Goal: Task Accomplishment & Management: Manage account settings

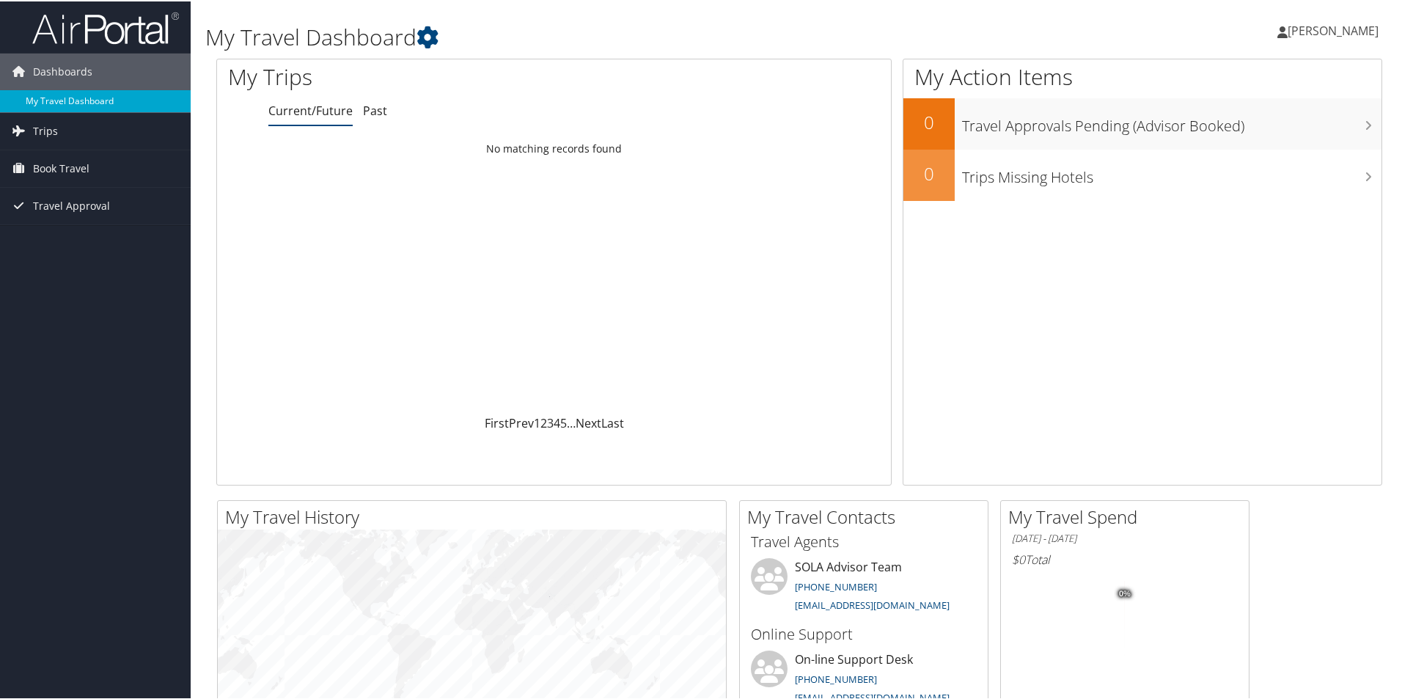
click at [63, 100] on link "My Travel Dashboard" at bounding box center [95, 100] width 191 height 22
click at [1317, 32] on span "[PERSON_NAME]" at bounding box center [1333, 29] width 91 height 16
click at [1256, 83] on link "My Settings" at bounding box center [1294, 80] width 164 height 25
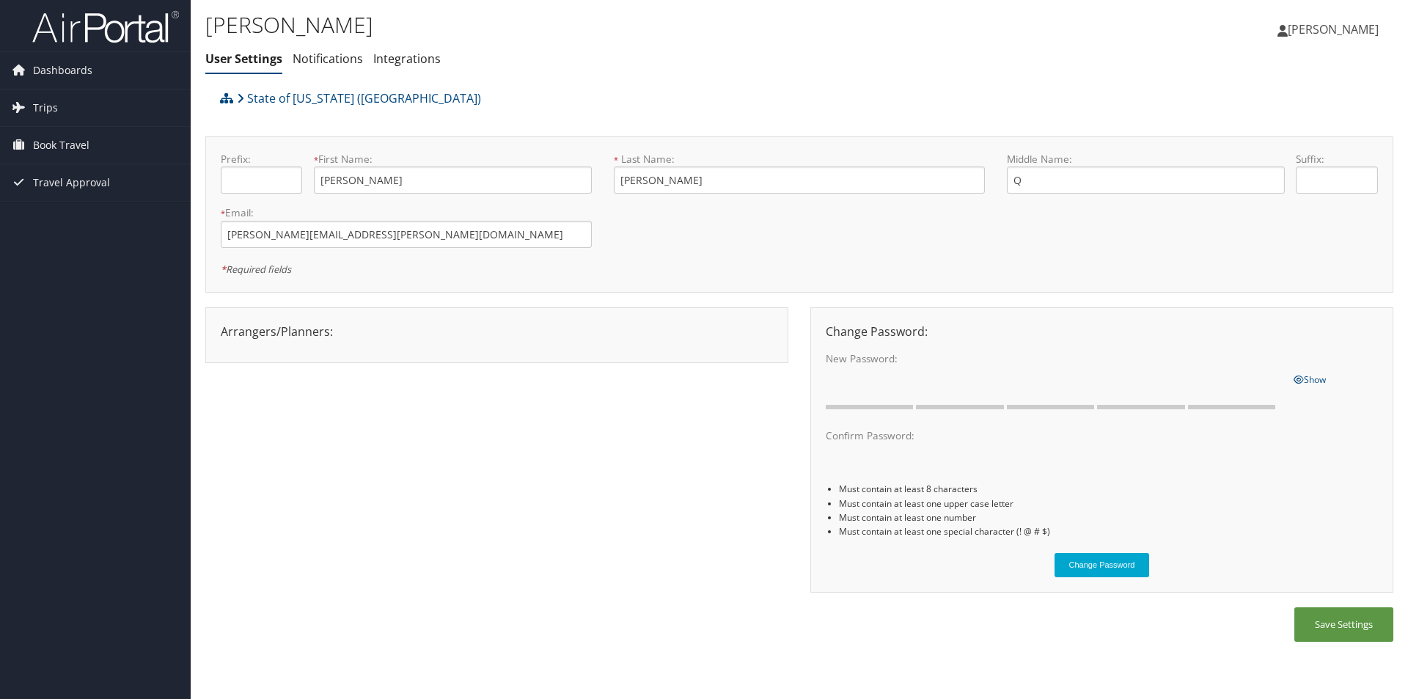
click at [1330, 30] on span "[PERSON_NAME]" at bounding box center [1333, 29] width 91 height 16
click at [1292, 136] on link "View Travel Profile" at bounding box center [1296, 130] width 164 height 25
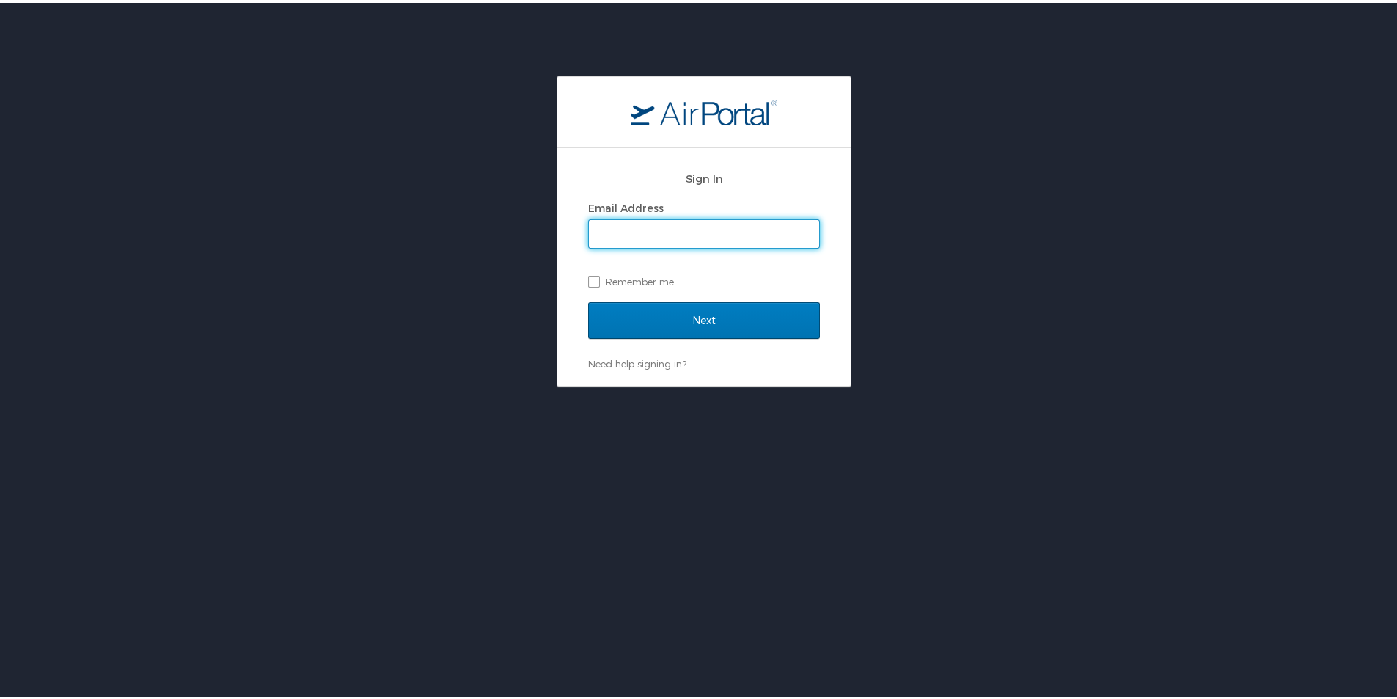
click at [729, 233] on input "Email Address" at bounding box center [704, 231] width 230 height 28
type input "kenyetta.smith@sus.edu"
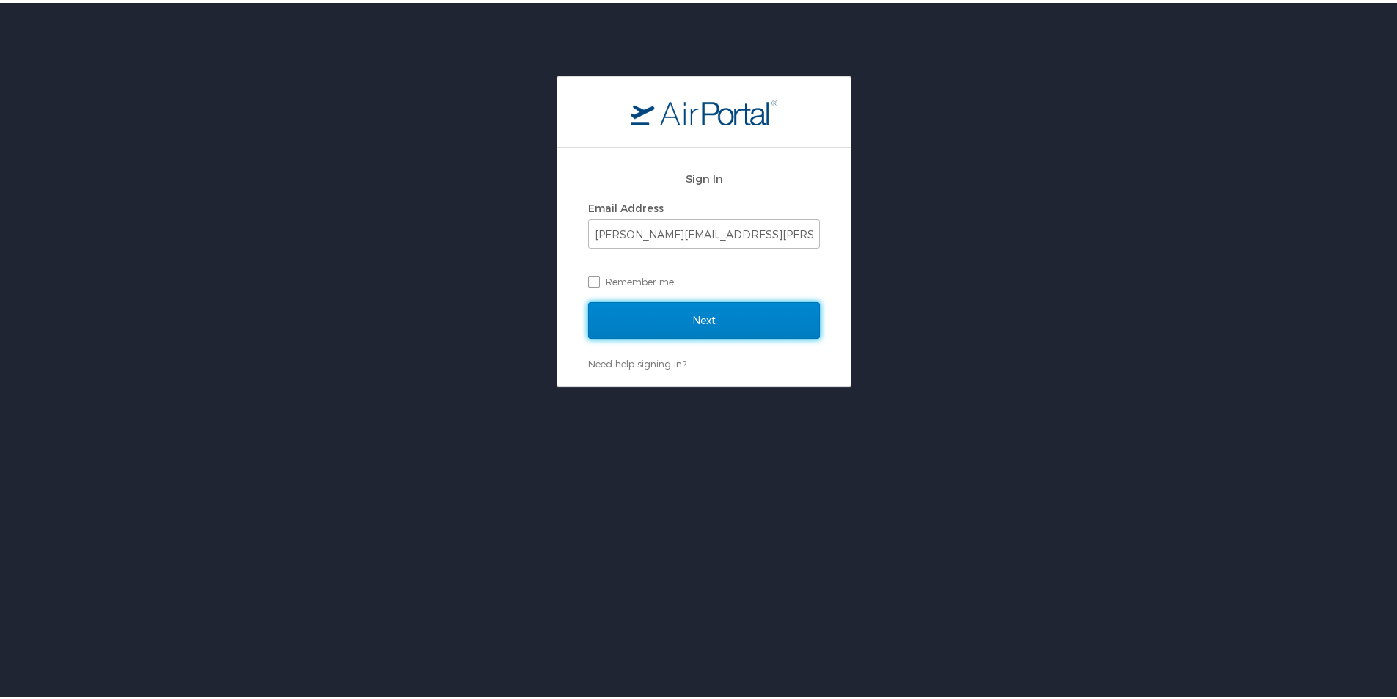
click at [729, 318] on input "Next" at bounding box center [704, 317] width 232 height 37
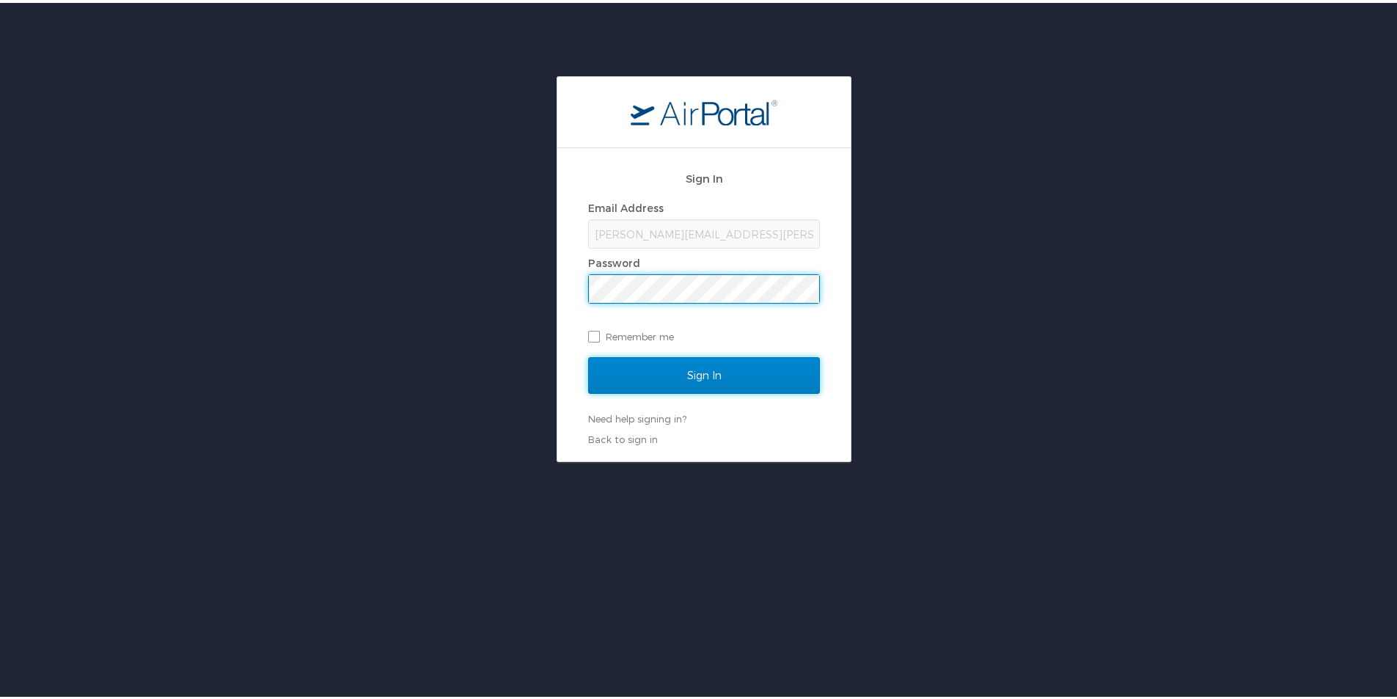
click at [724, 378] on input "Sign In" at bounding box center [704, 372] width 232 height 37
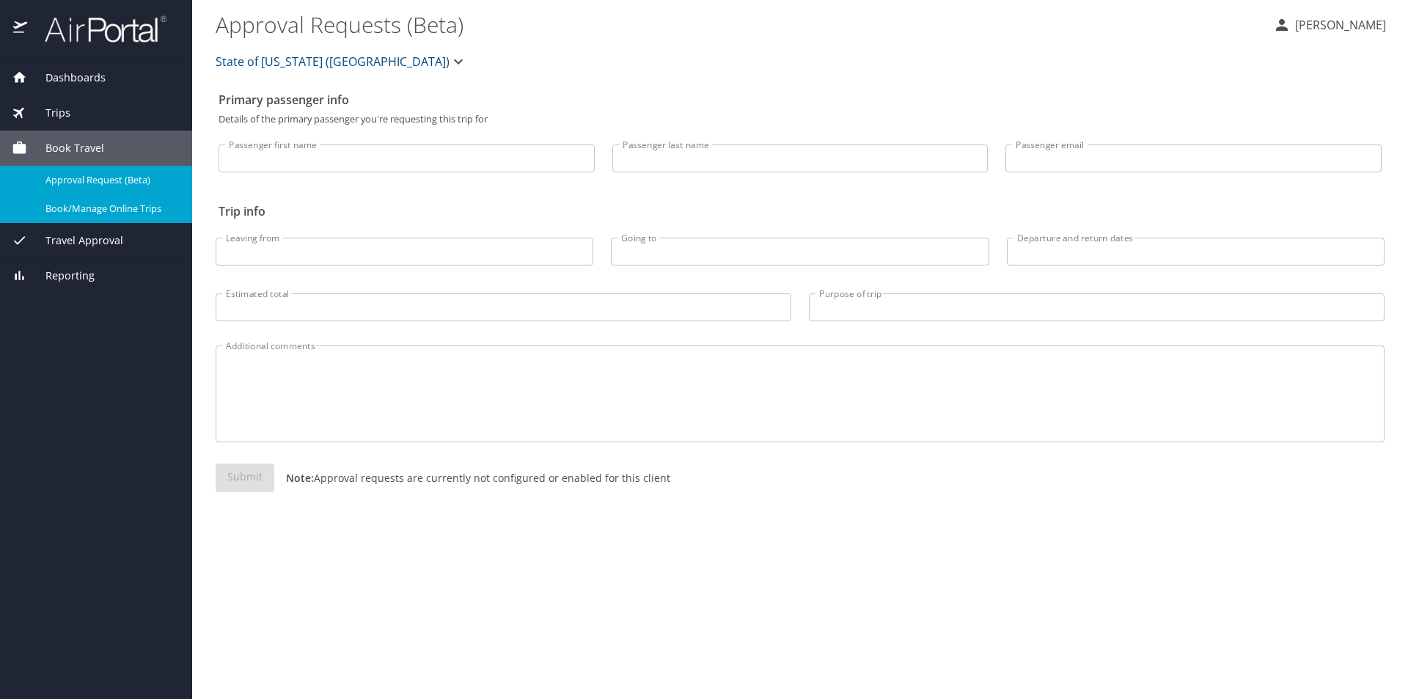
click at [87, 207] on span "Book/Manage Online Trips" at bounding box center [109, 209] width 129 height 14
click at [60, 77] on span "Dashboards" at bounding box center [66, 78] width 78 height 16
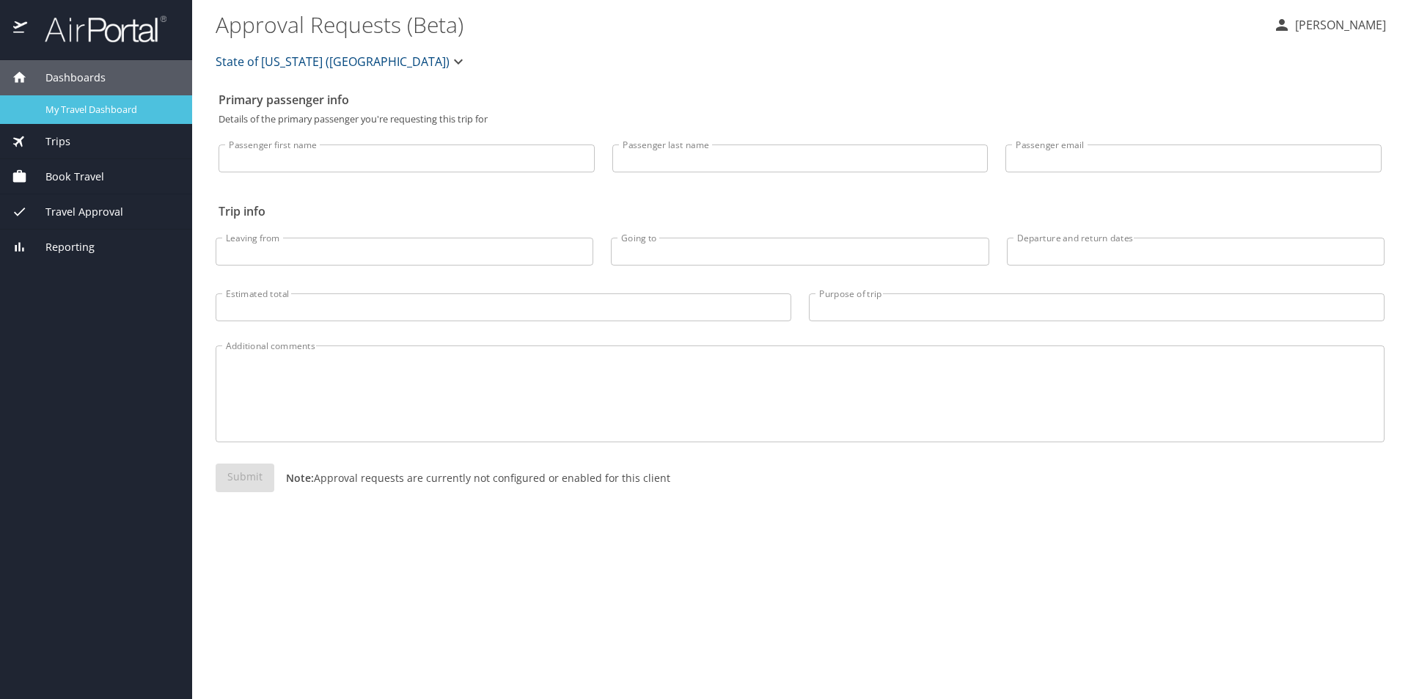
click at [62, 111] on span "My Travel Dashboard" at bounding box center [109, 110] width 129 height 14
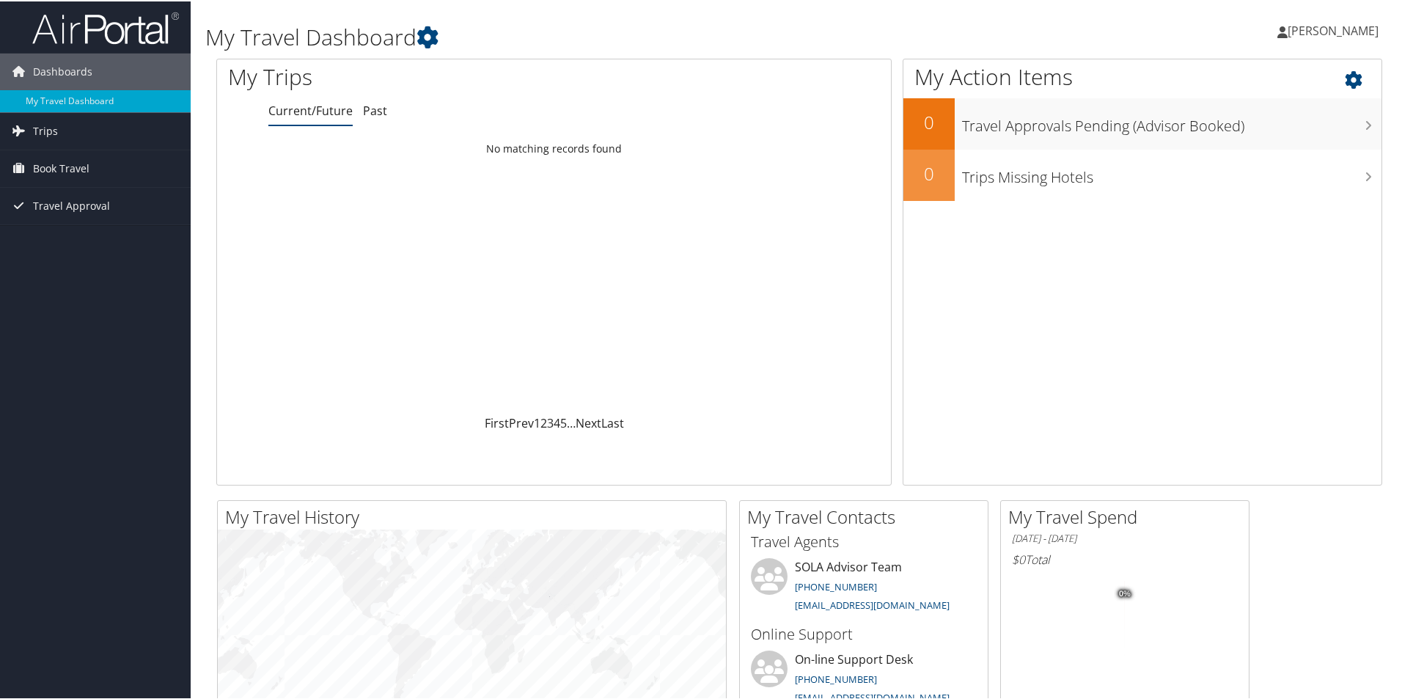
click at [1348, 81] on icon at bounding box center [1366, 74] width 43 height 25
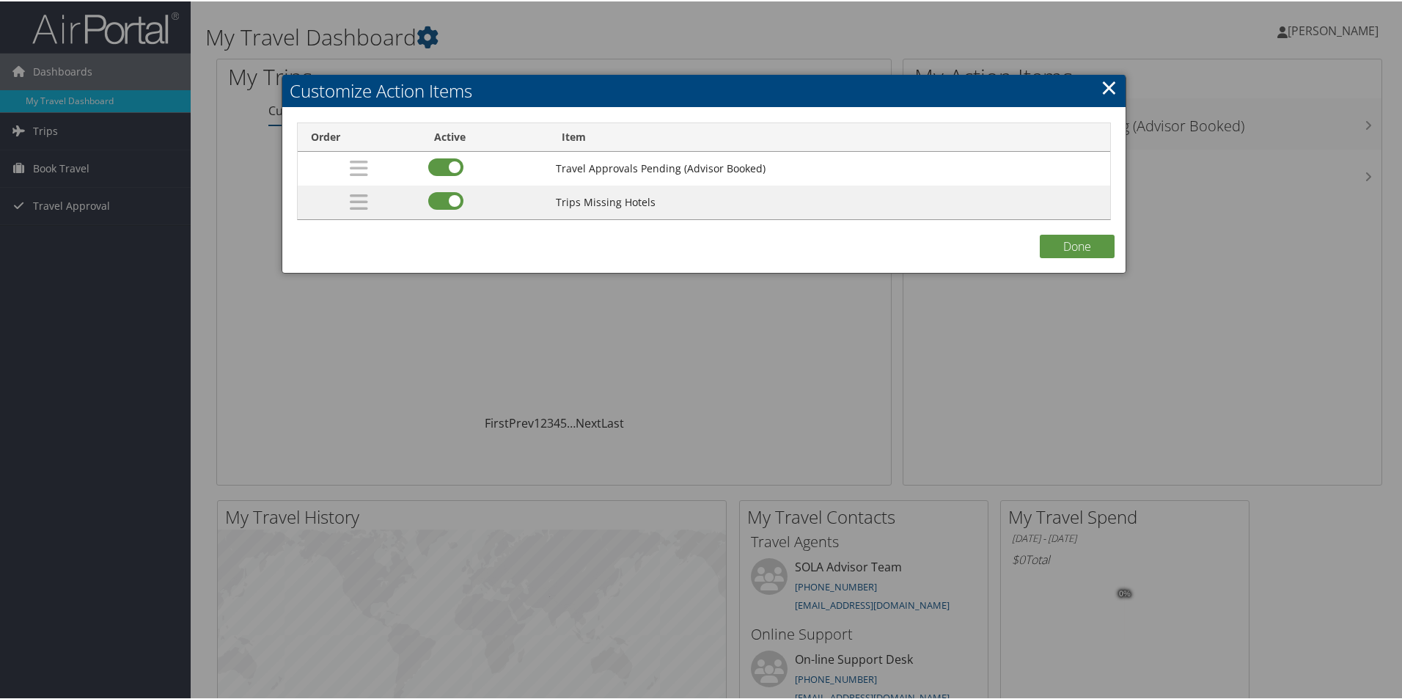
click at [1101, 78] on link "×" at bounding box center [1109, 85] width 17 height 29
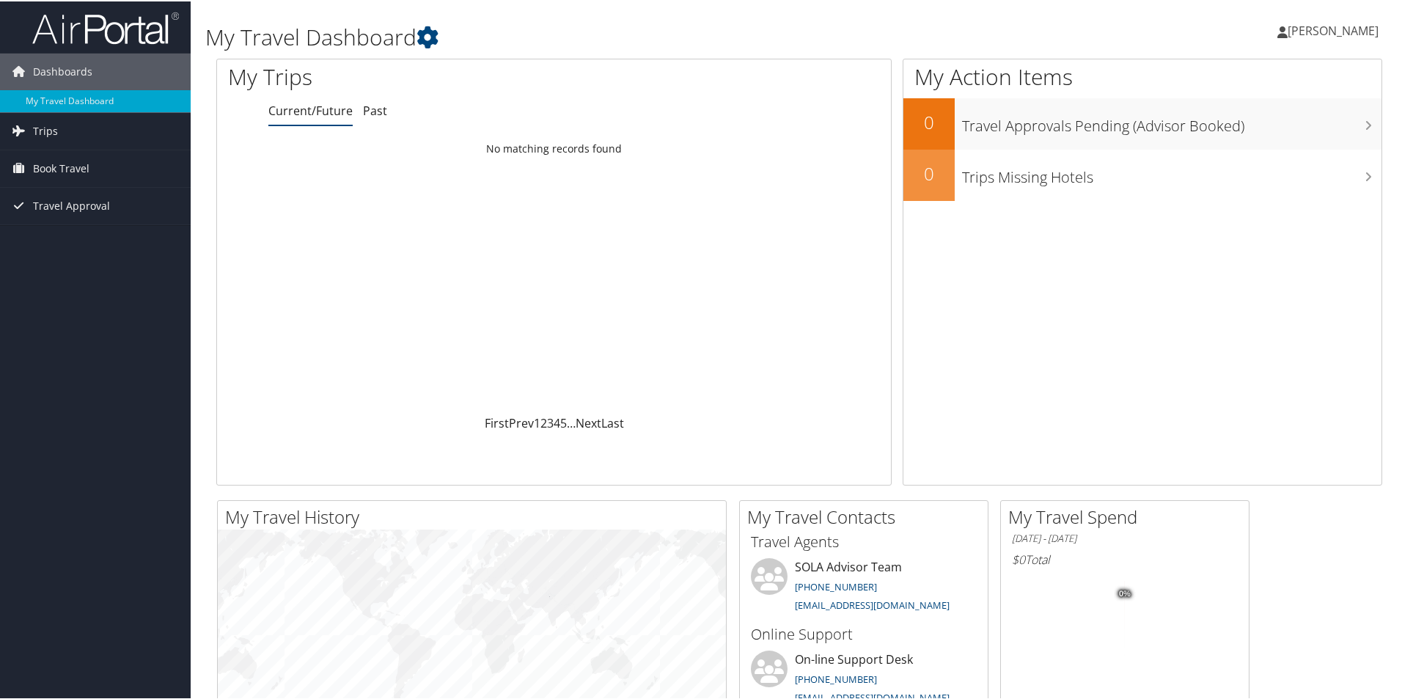
click at [1288, 31] on span "[PERSON_NAME]" at bounding box center [1333, 29] width 91 height 16
click at [1252, 133] on link "View Travel Profile" at bounding box center [1294, 130] width 164 height 25
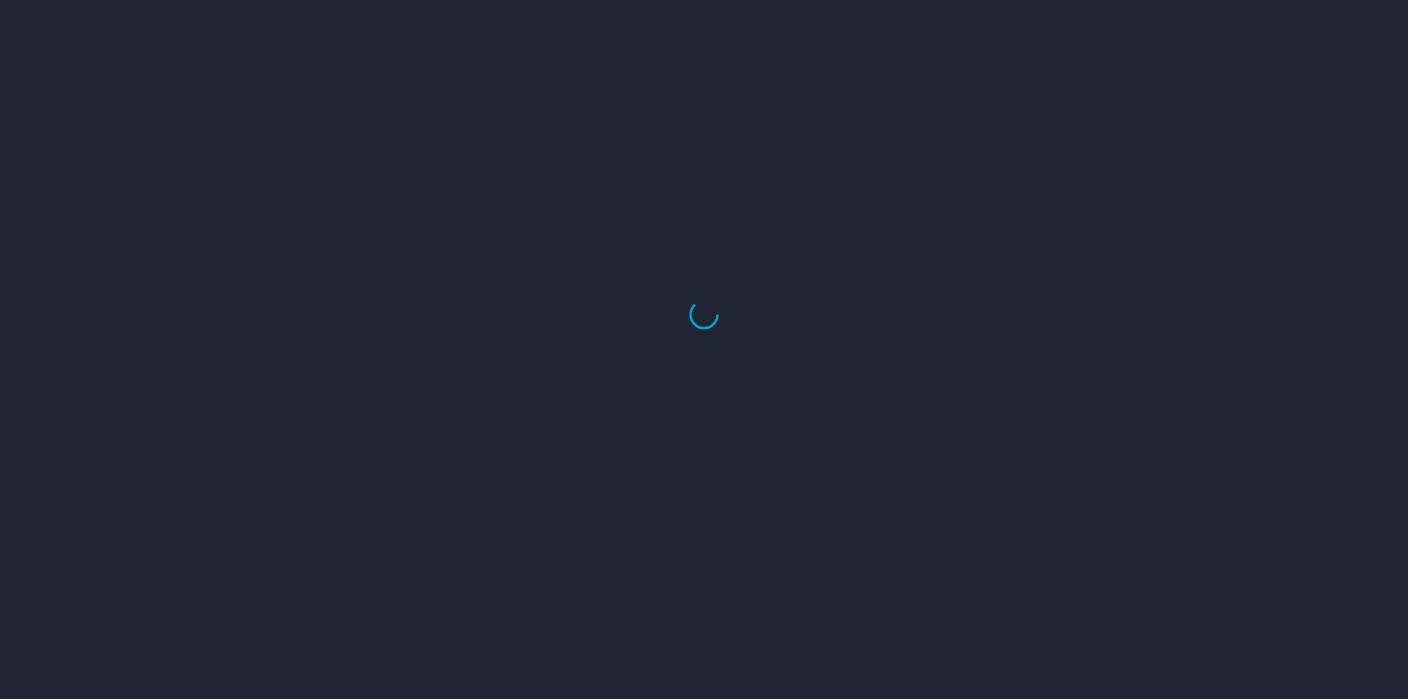
select select "US"
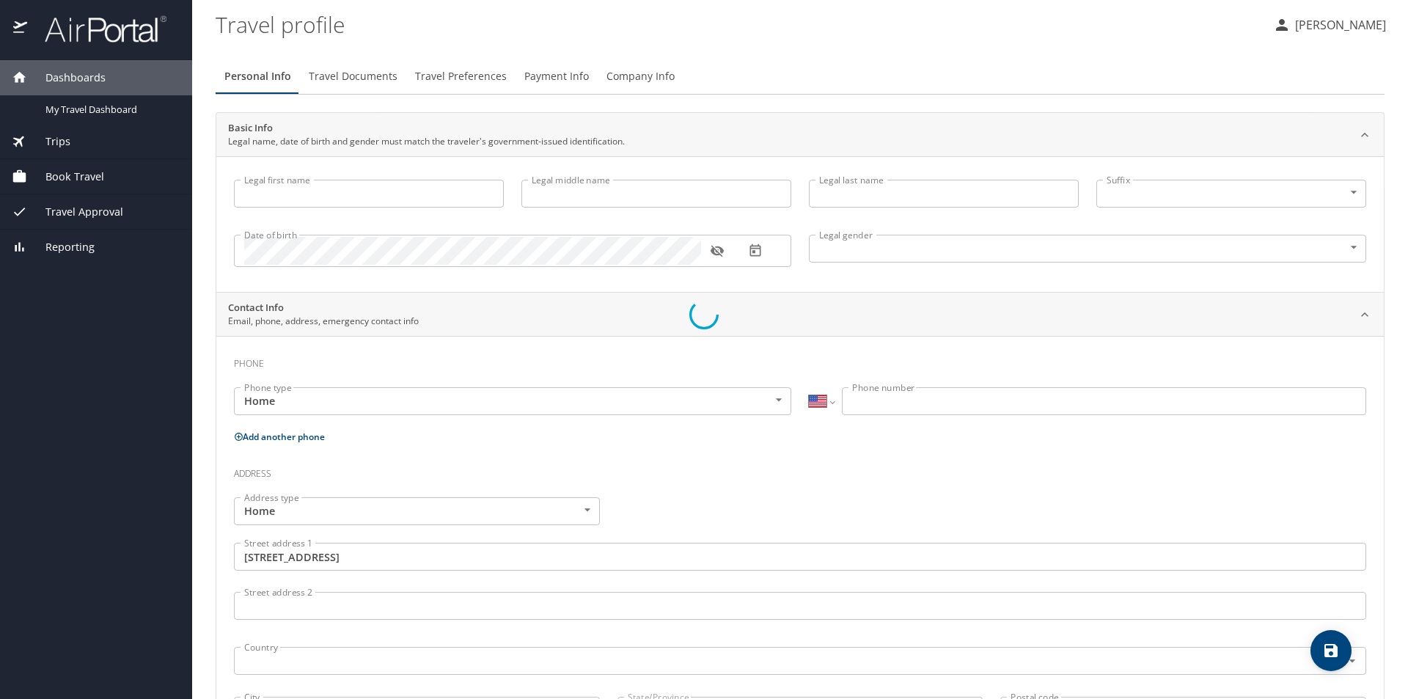
type input "[PERSON_NAME]"
type input "Q"
type input "NELSON-SMITH"
type input "Female"
type input "Sherletha"
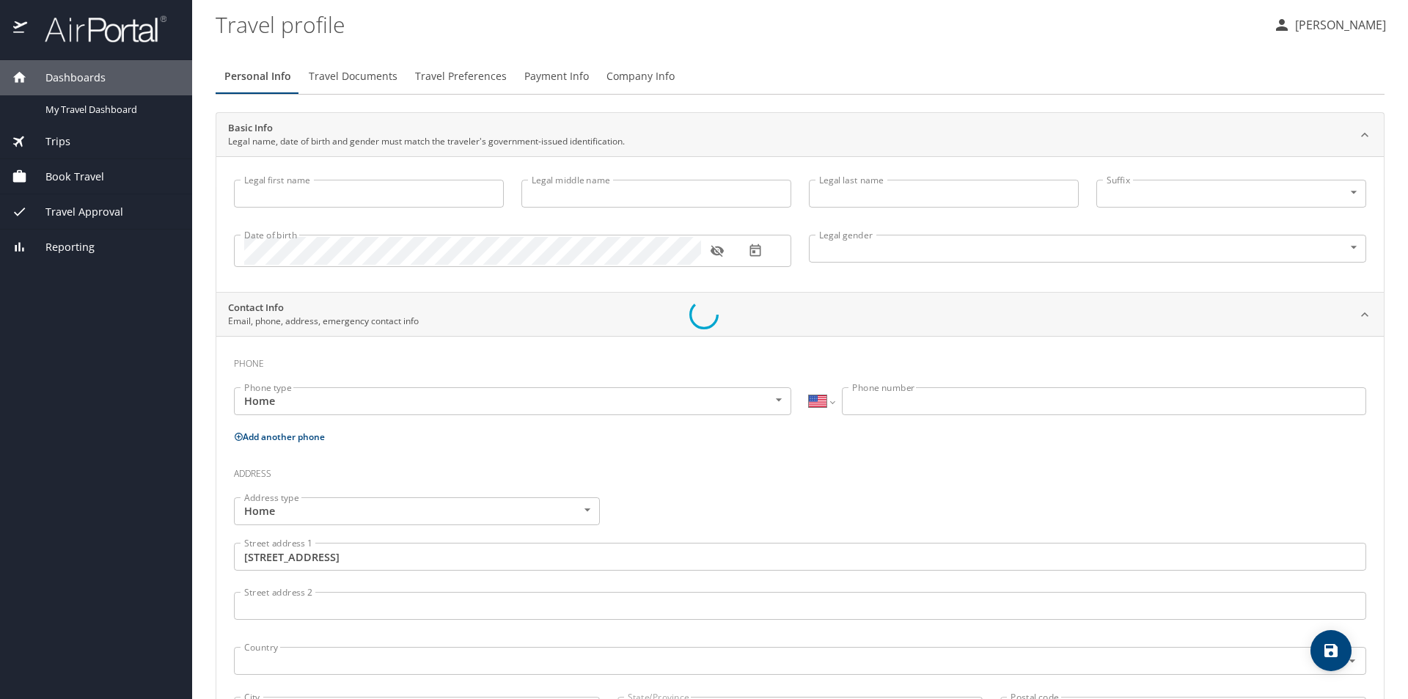
type input "Nelson"
type input "(225) 505-9869"
type input "kenyetta.smith@sus.edu"
type input "United States of America"
type input "Louisiana"
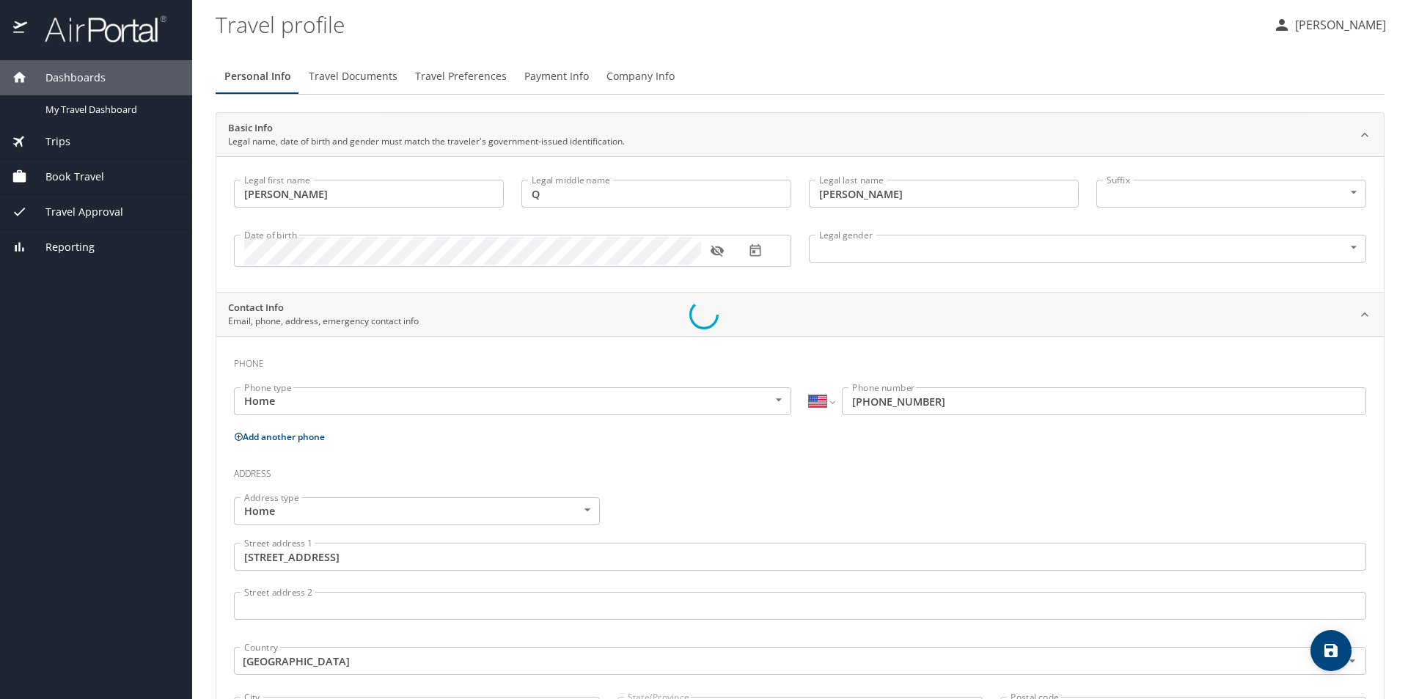
select select "US"
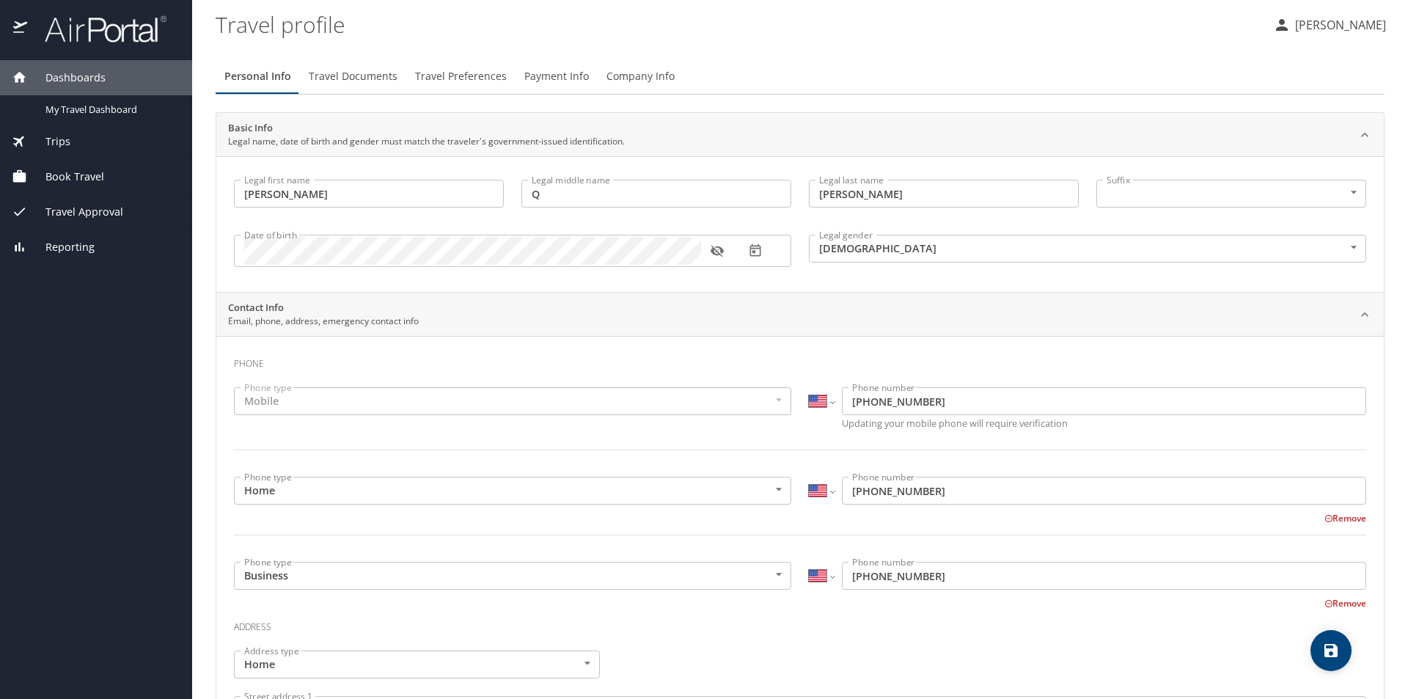
click at [359, 78] on span "Travel Documents" at bounding box center [353, 76] width 89 height 18
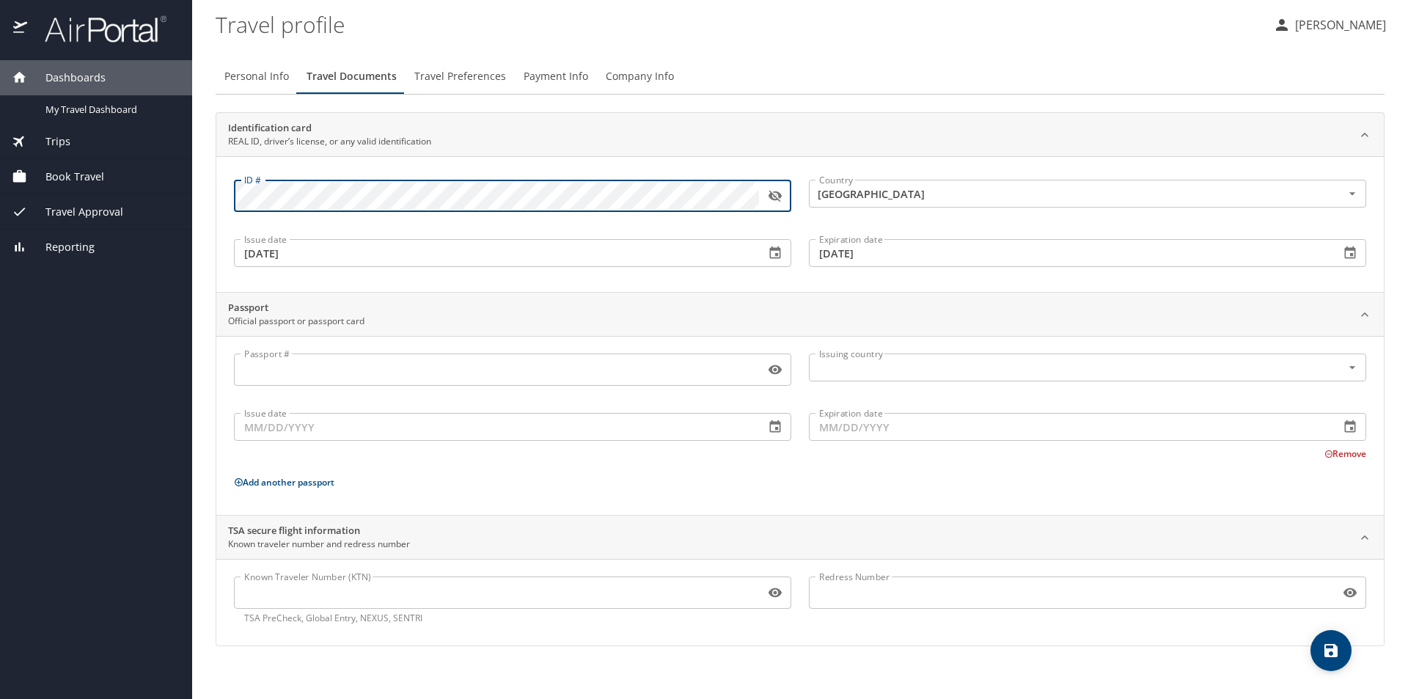
click at [778, 194] on icon "button" at bounding box center [775, 197] width 13 height 12
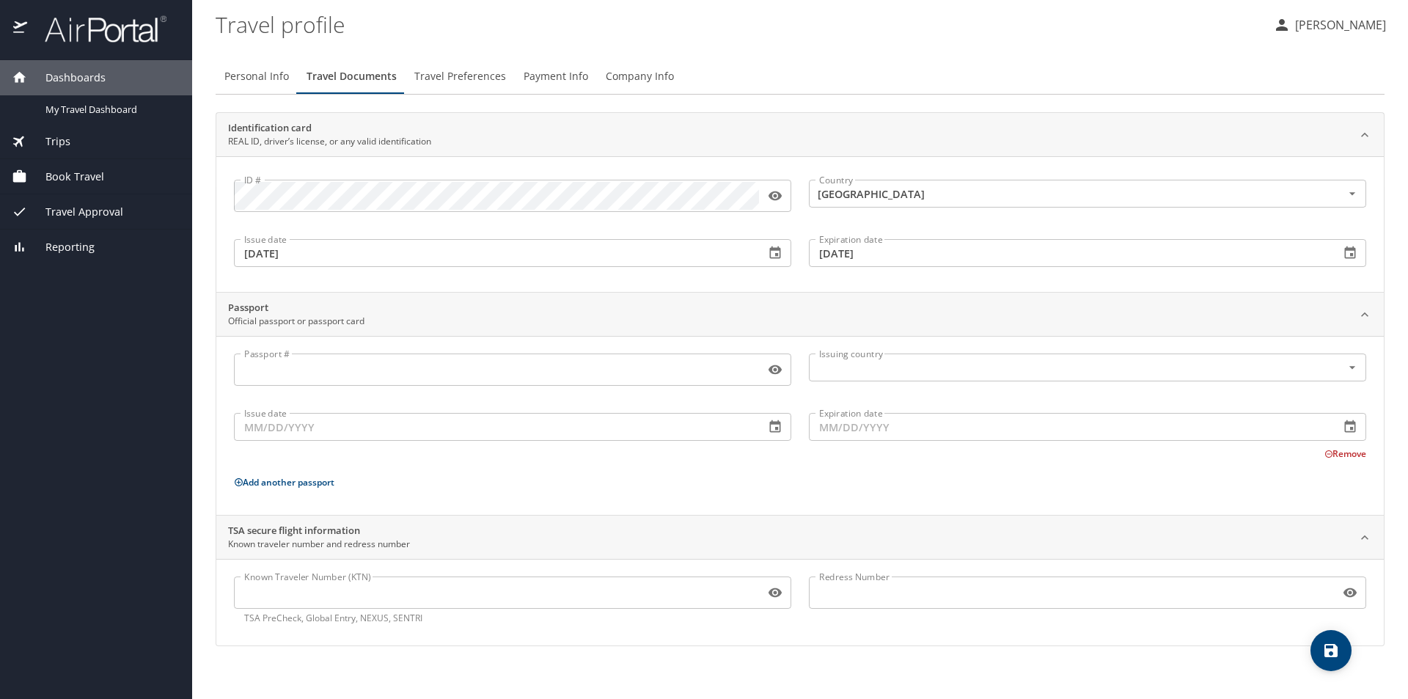
click at [73, 177] on span "Book Travel" at bounding box center [65, 177] width 77 height 16
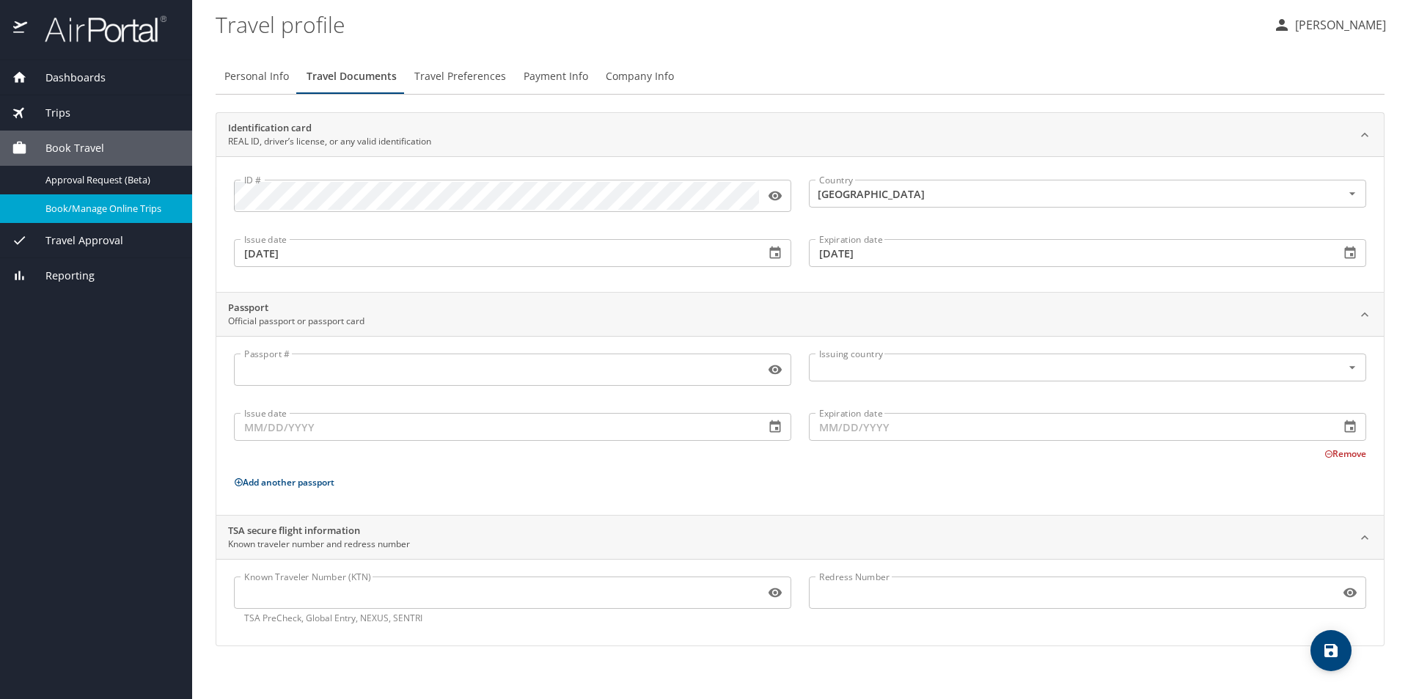
click at [67, 209] on span "Book/Manage Online Trips" at bounding box center [109, 209] width 129 height 14
